Goal: Transaction & Acquisition: Purchase product/service

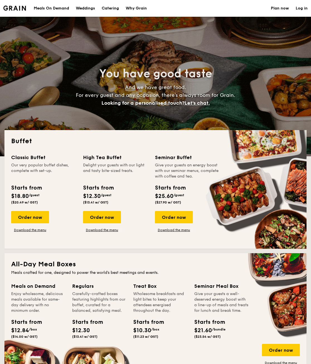
select select
click at [111, 4] on h1 "Catering" at bounding box center [110, 8] width 17 height 17
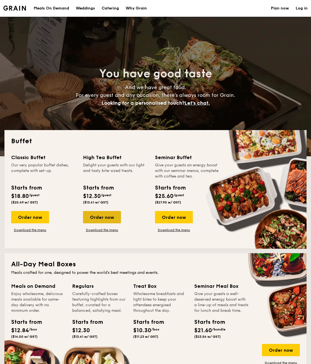
click at [106, 217] on div "Order now" at bounding box center [102, 217] width 38 height 12
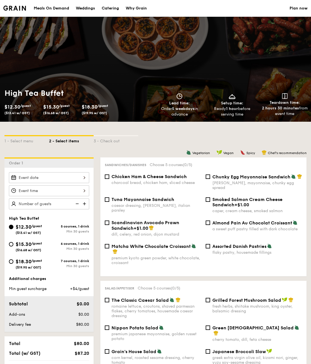
click at [45, 190] on div at bounding box center [49, 190] width 80 height 11
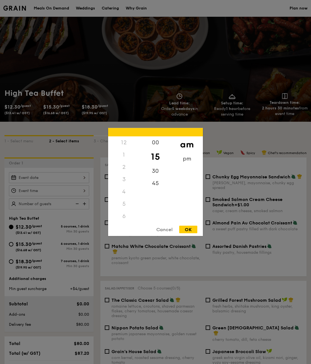
scroll to position [61, 0]
click at [45, 190] on div at bounding box center [155, 182] width 311 height 364
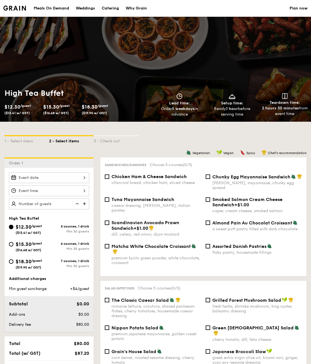
click at [60, 192] on div at bounding box center [49, 190] width 80 height 11
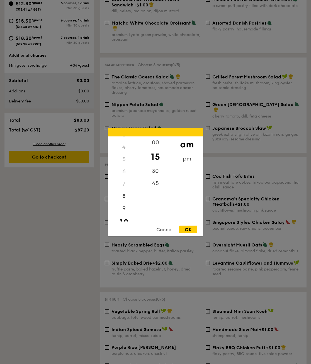
scroll to position [0, 0]
click at [182, 158] on div "pm" at bounding box center [187, 161] width 32 height 16
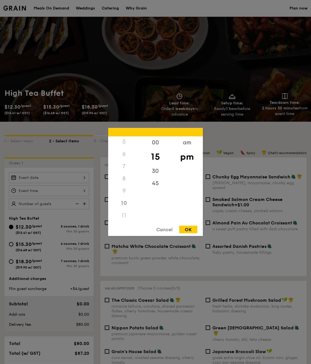
click at [60, 10] on div at bounding box center [155, 182] width 311 height 364
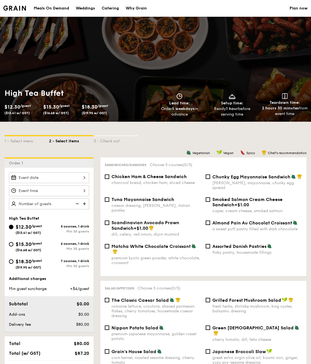
click at [61, 8] on div "Meals On Demand" at bounding box center [51, 8] width 35 height 17
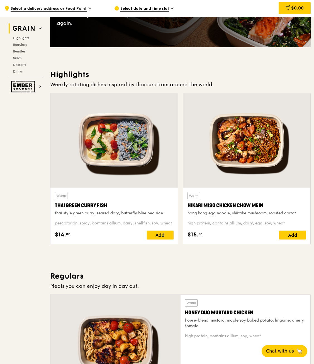
scroll to position [112, 0]
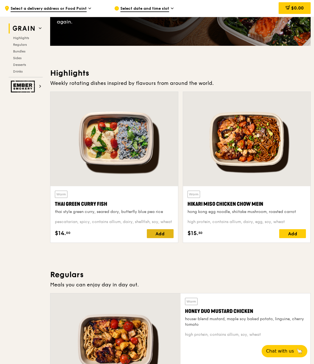
click at [167, 235] on div "Add" at bounding box center [160, 233] width 27 height 9
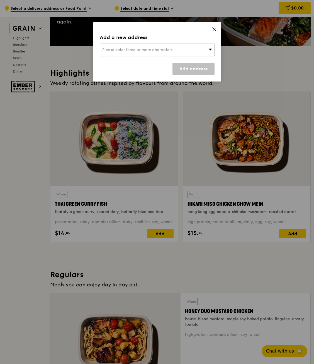
click at [138, 53] on div "Please enter three or more characters" at bounding box center [157, 50] width 115 height 13
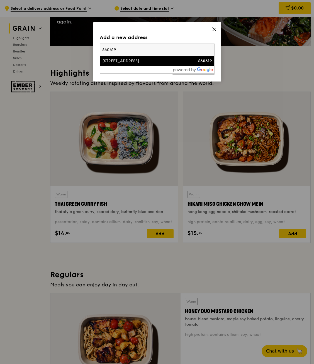
type input "560619"
click at [138, 63] on div "[STREET_ADDRESS]" at bounding box center [143, 61] width 83 height 6
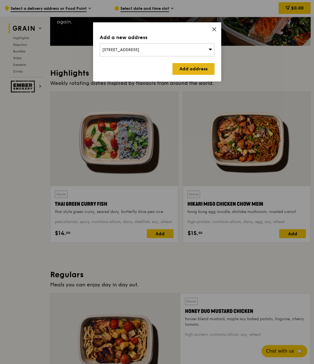
click at [181, 66] on link "Add address" at bounding box center [194, 69] width 42 height 12
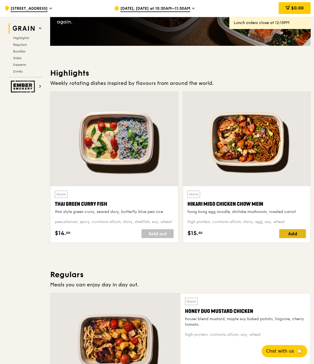
click at [305, 233] on div "Add" at bounding box center [293, 233] width 27 height 9
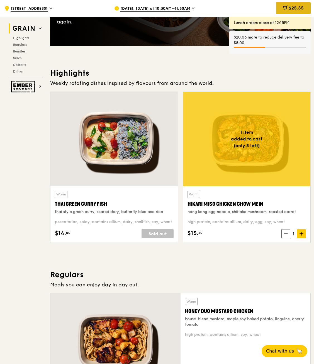
click at [294, 4] on div "$25.55" at bounding box center [293, 8] width 35 height 12
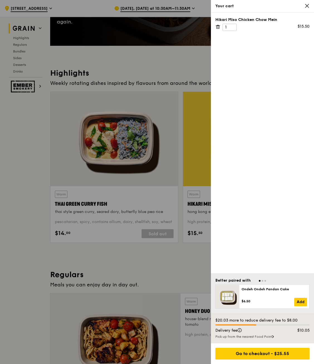
click at [172, 10] on div at bounding box center [157, 182] width 314 height 364
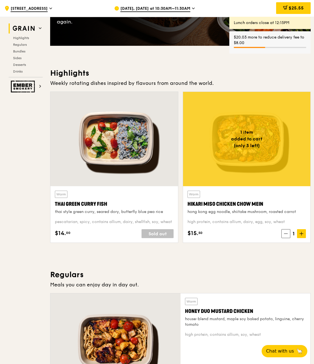
click at [174, 9] on span "[DATE], [DATE] at 10:30AM–11:30AM" at bounding box center [156, 9] width 70 height 6
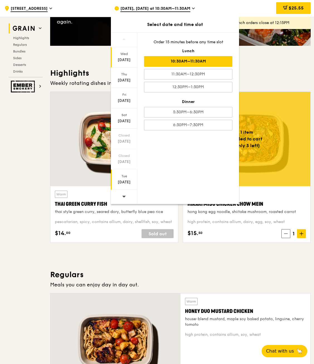
click at [124, 180] on div "[DATE]" at bounding box center [124, 182] width 25 height 6
